Goal: Subscribe to service/newsletter

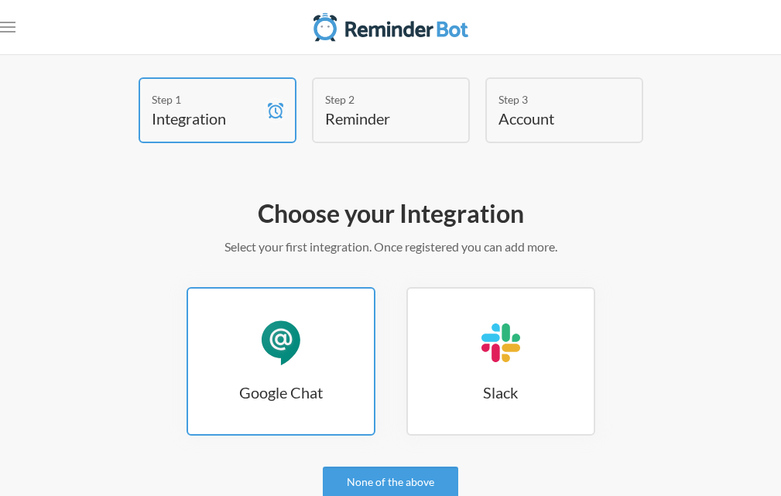
click at [331, 355] on link "Google Chat Google Chat" at bounding box center [281, 361] width 189 height 149
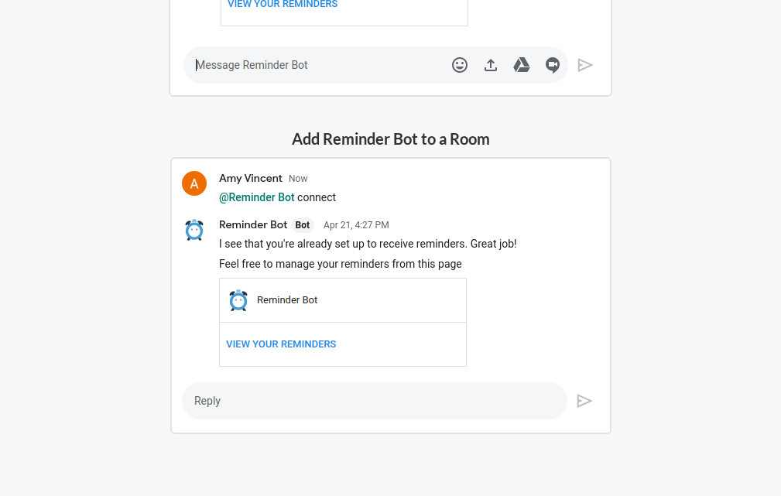
scroll to position [150, 0]
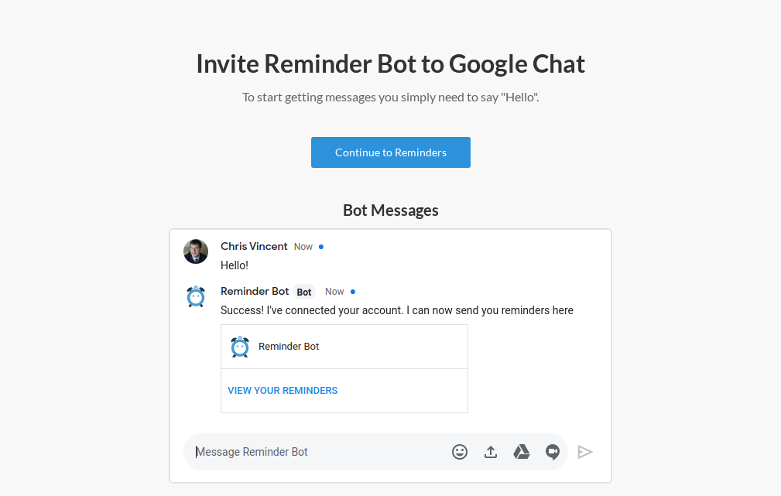
click at [394, 144] on link "Continue to Reminders" at bounding box center [390, 152] width 159 height 31
